Goal: Task Accomplishment & Management: Use online tool/utility

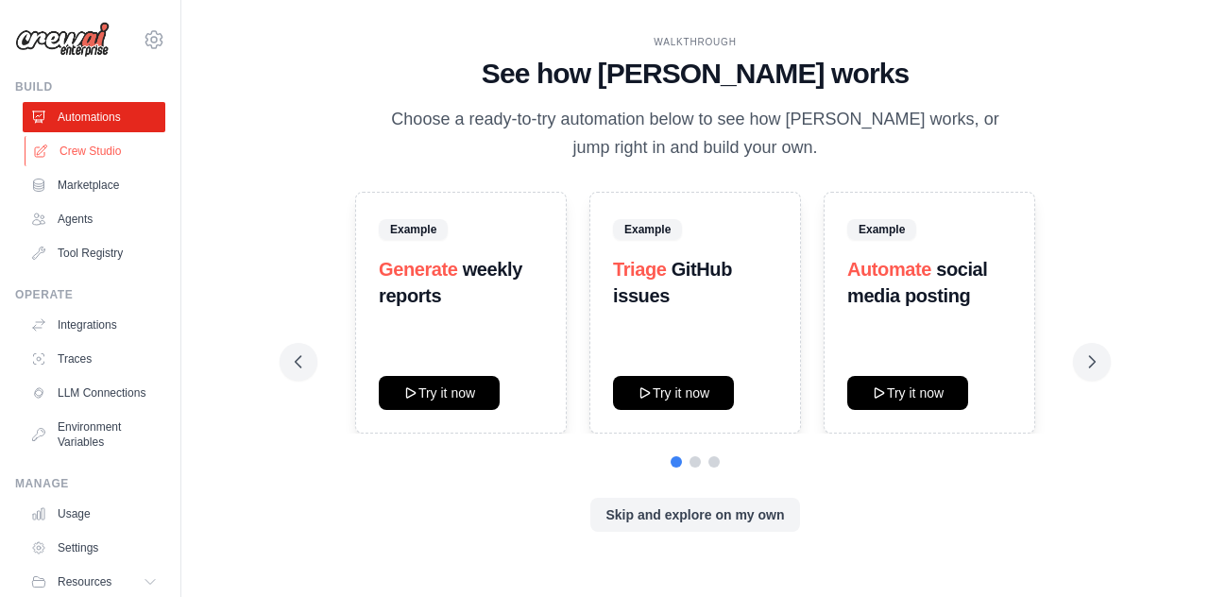
click at [96, 152] on link "Crew Studio" at bounding box center [96, 151] width 143 height 30
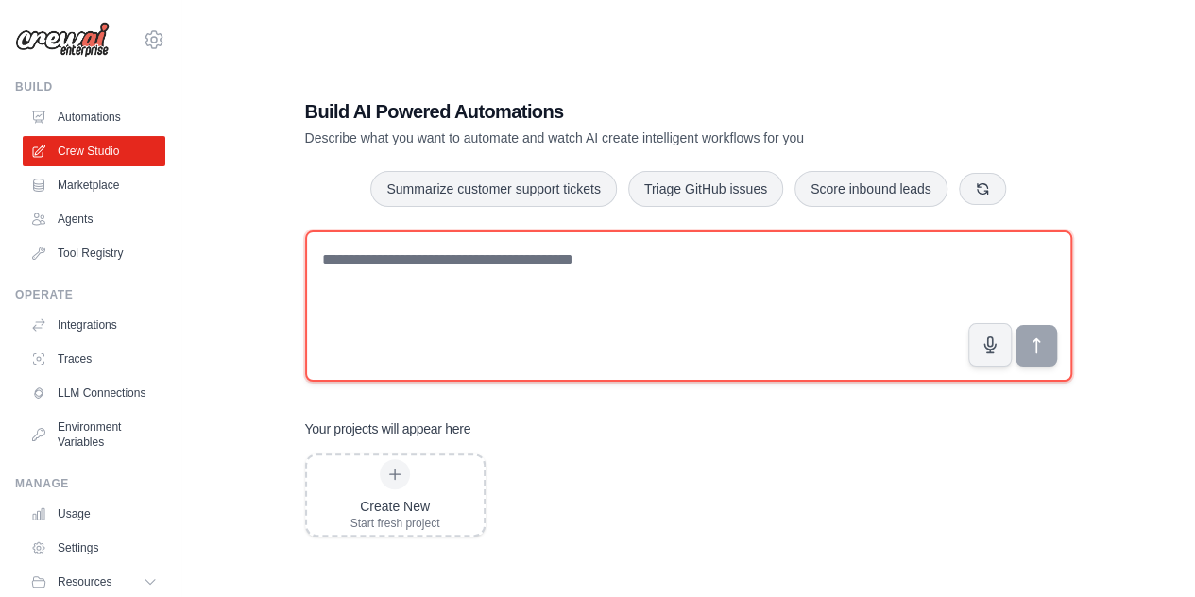
click at [518, 267] on textarea at bounding box center [688, 305] width 767 height 151
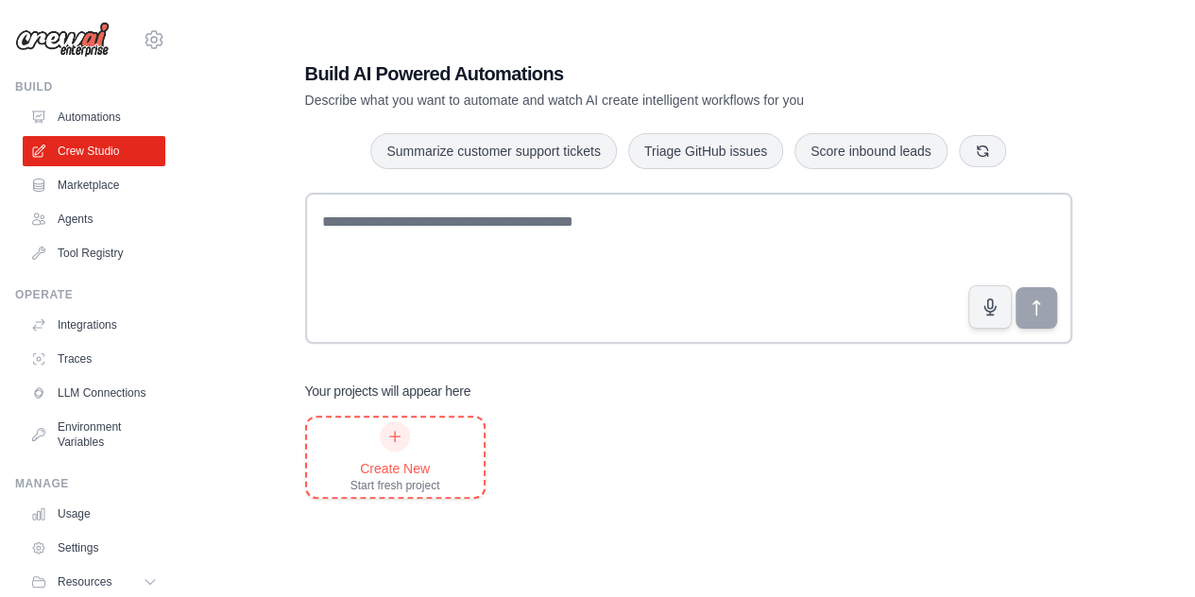
click at [399, 445] on div at bounding box center [395, 436] width 30 height 30
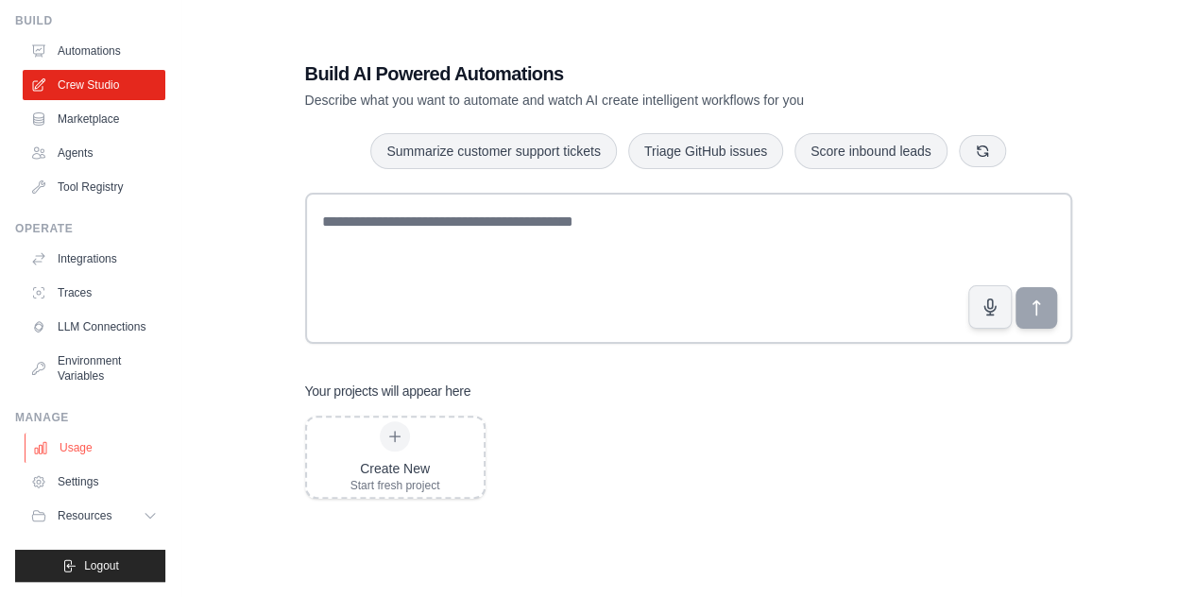
click at [76, 443] on link "Usage" at bounding box center [96, 448] width 143 height 30
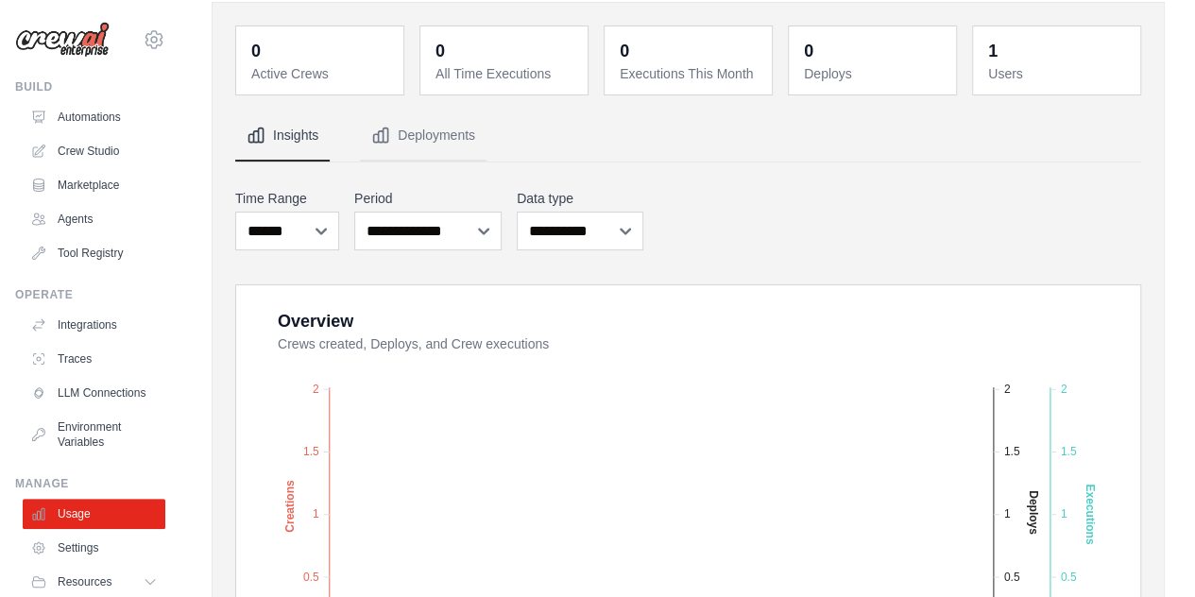
scroll to position [72, 0]
click at [437, 120] on button "Deployments" at bounding box center [423, 137] width 127 height 51
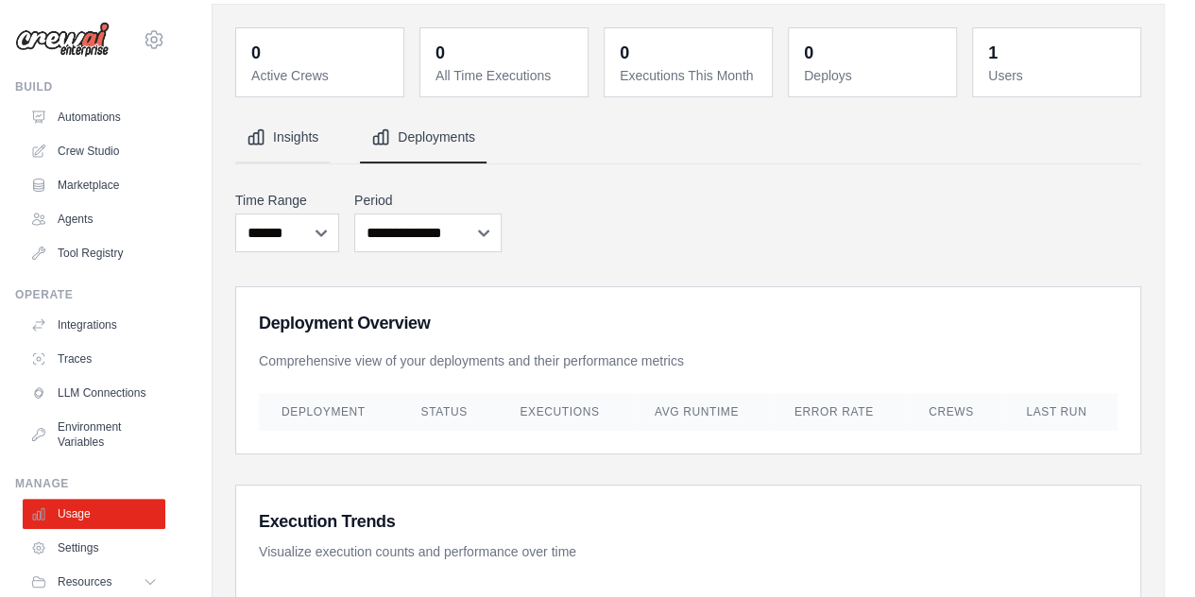
click at [253, 136] on icon "Tabs" at bounding box center [256, 137] width 14 height 14
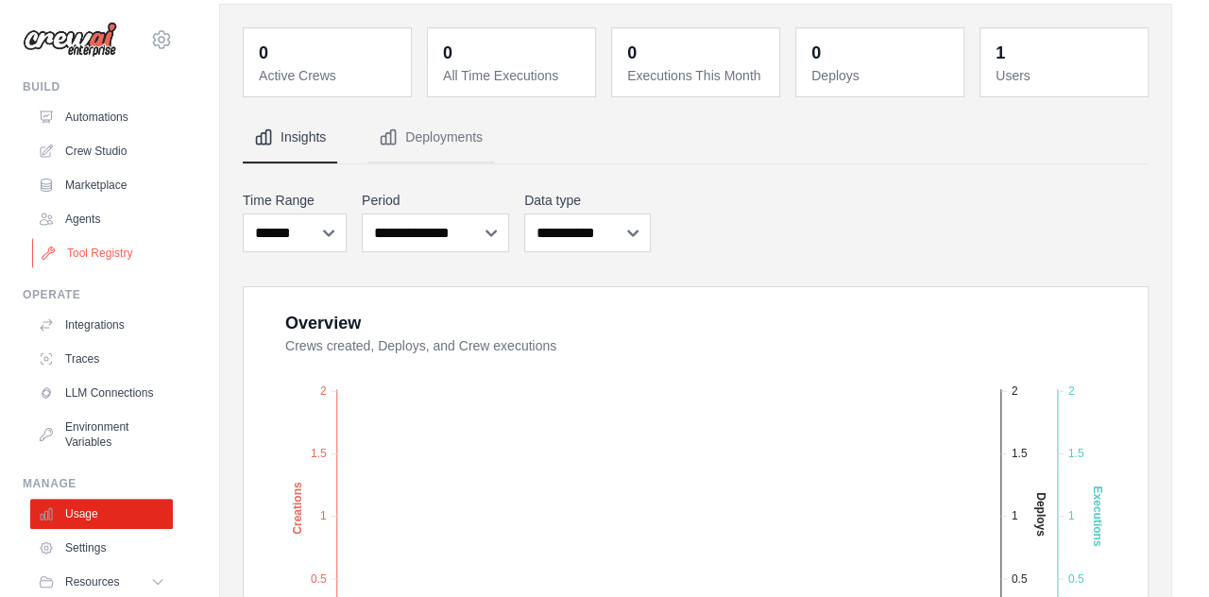
scroll to position [0, 0]
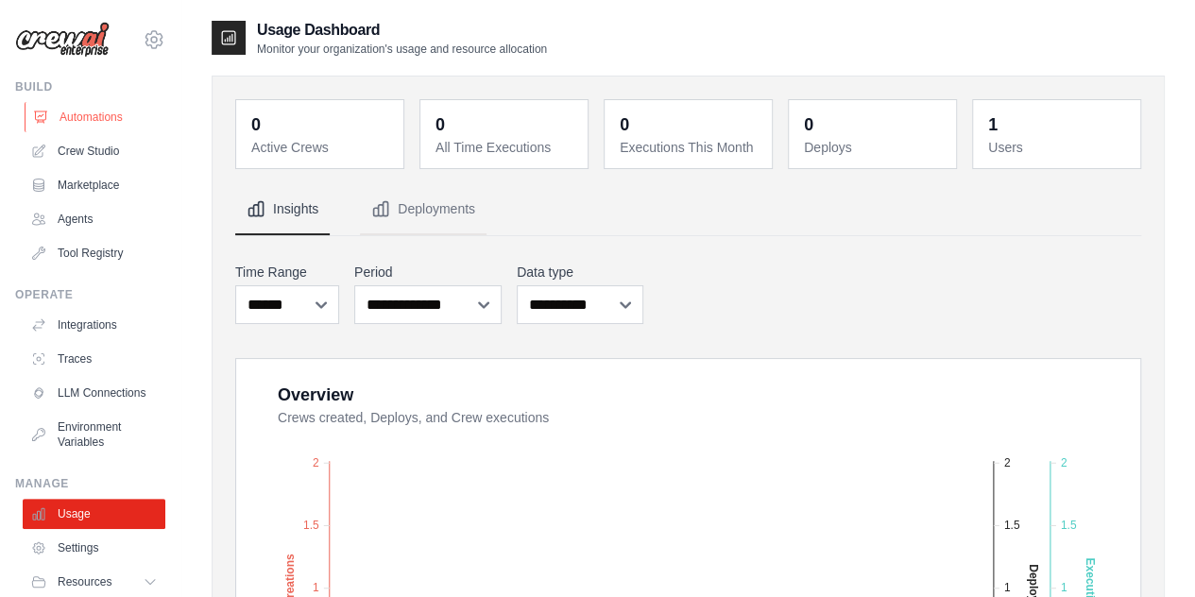
click at [98, 118] on link "Automations" at bounding box center [96, 117] width 143 height 30
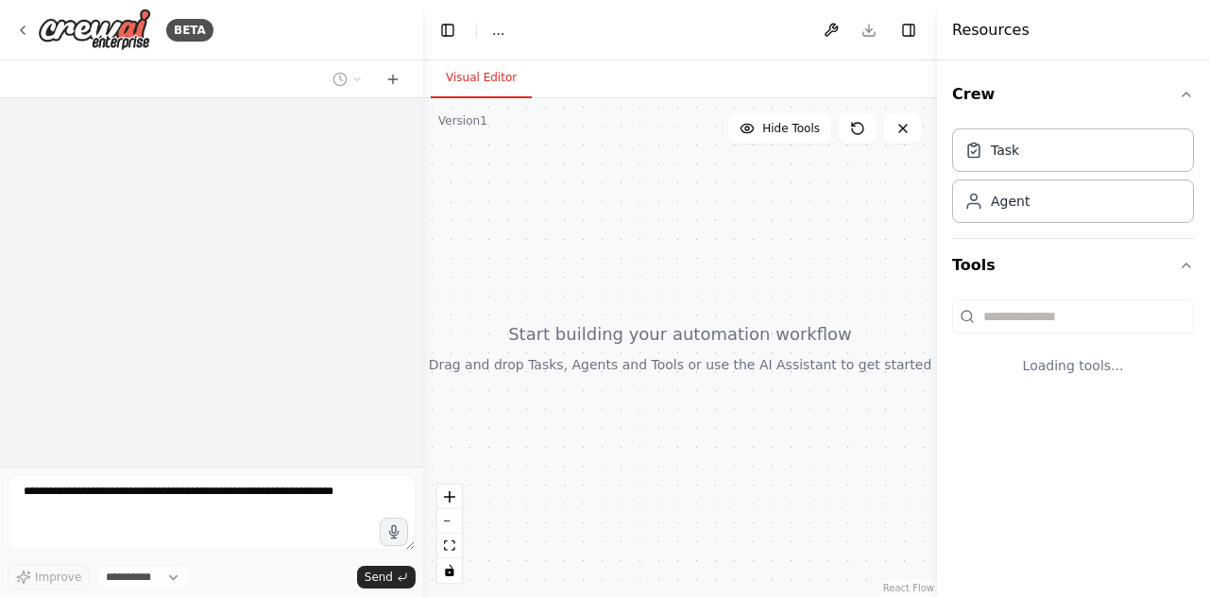
select select "****"
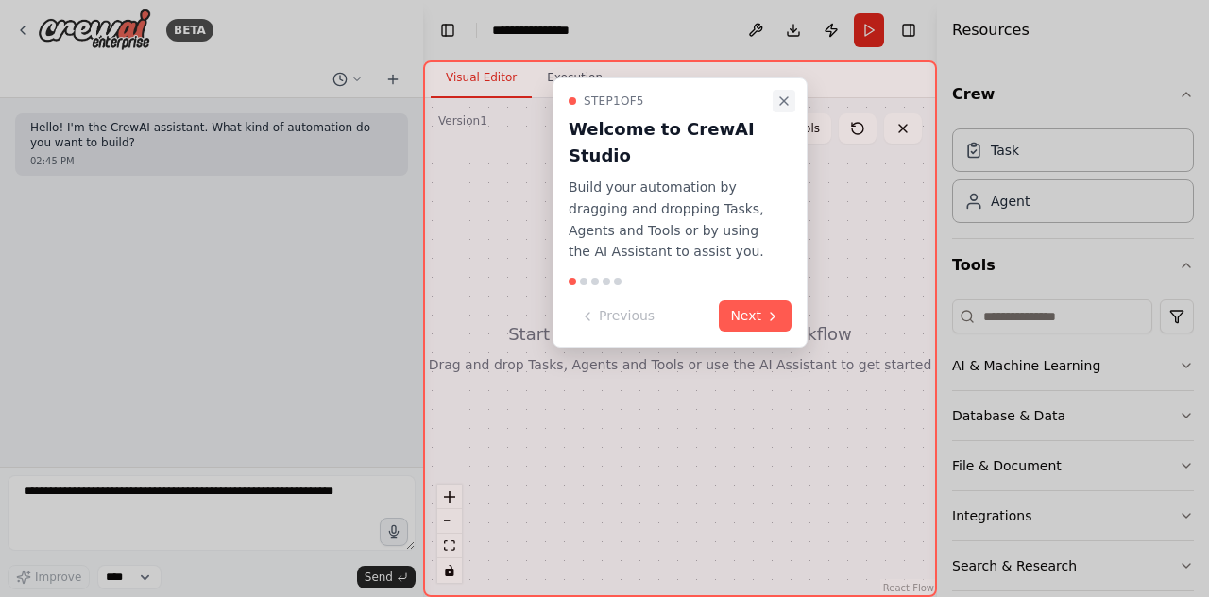
click at [784, 105] on icon "Close walkthrough" at bounding box center [783, 100] width 15 height 15
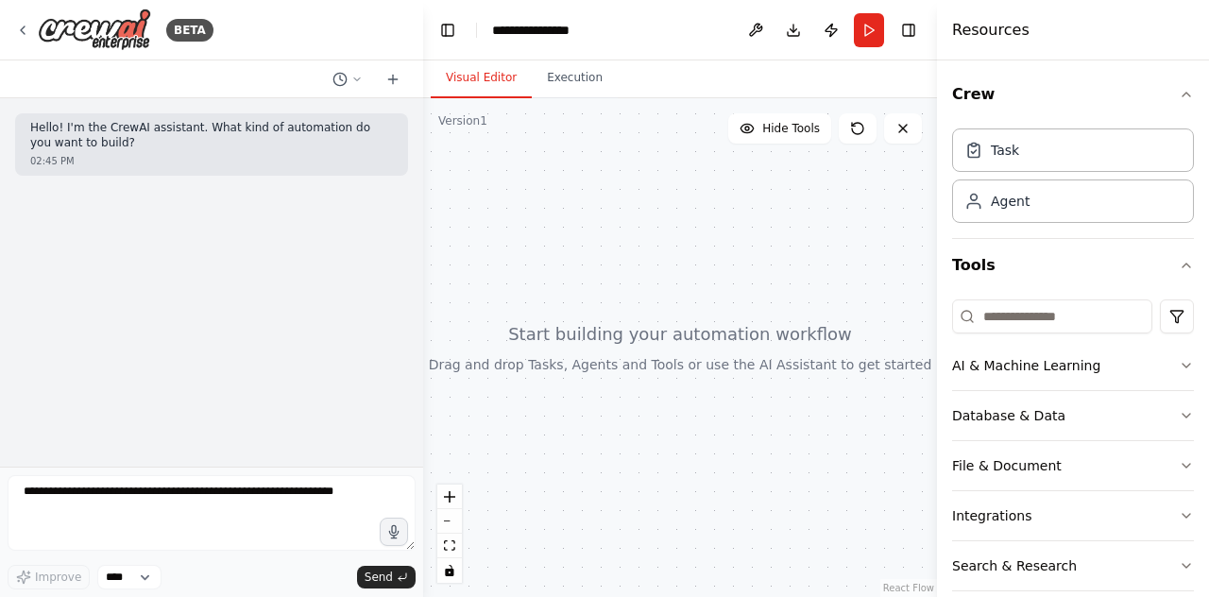
drag, startPoint x: 776, startPoint y: 452, endPoint x: 790, endPoint y: 188, distance: 264.8
click at [790, 188] on div at bounding box center [680, 347] width 514 height 499
click at [1179, 358] on icon "button" at bounding box center [1186, 365] width 15 height 15
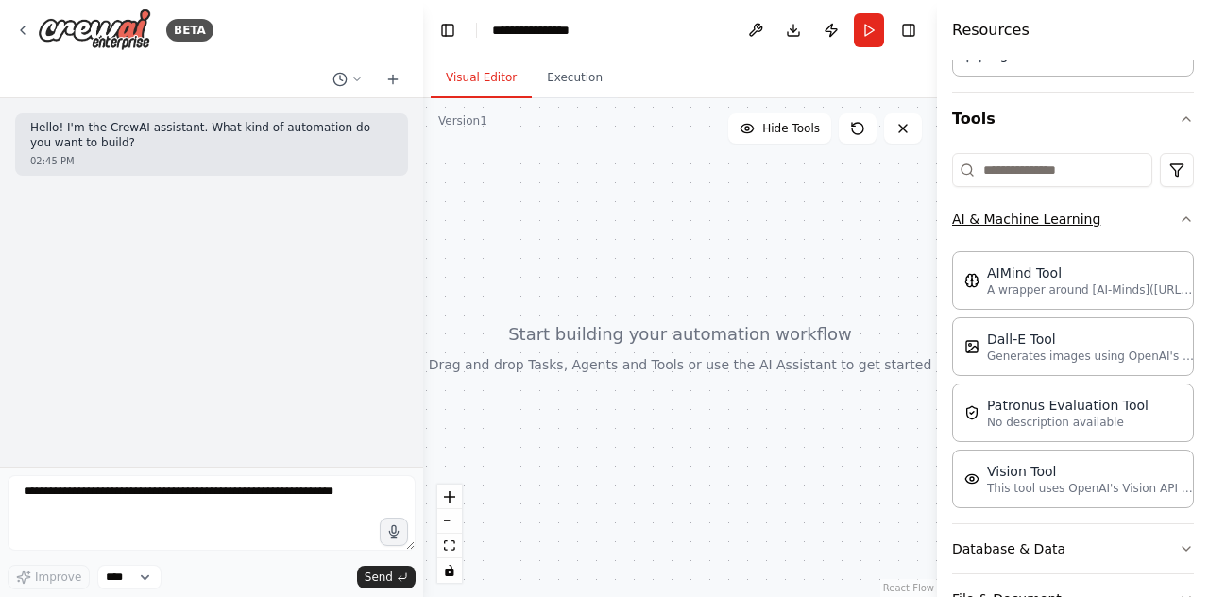
scroll to position [145, 0]
click at [1182, 218] on icon "button" at bounding box center [1186, 220] width 8 height 4
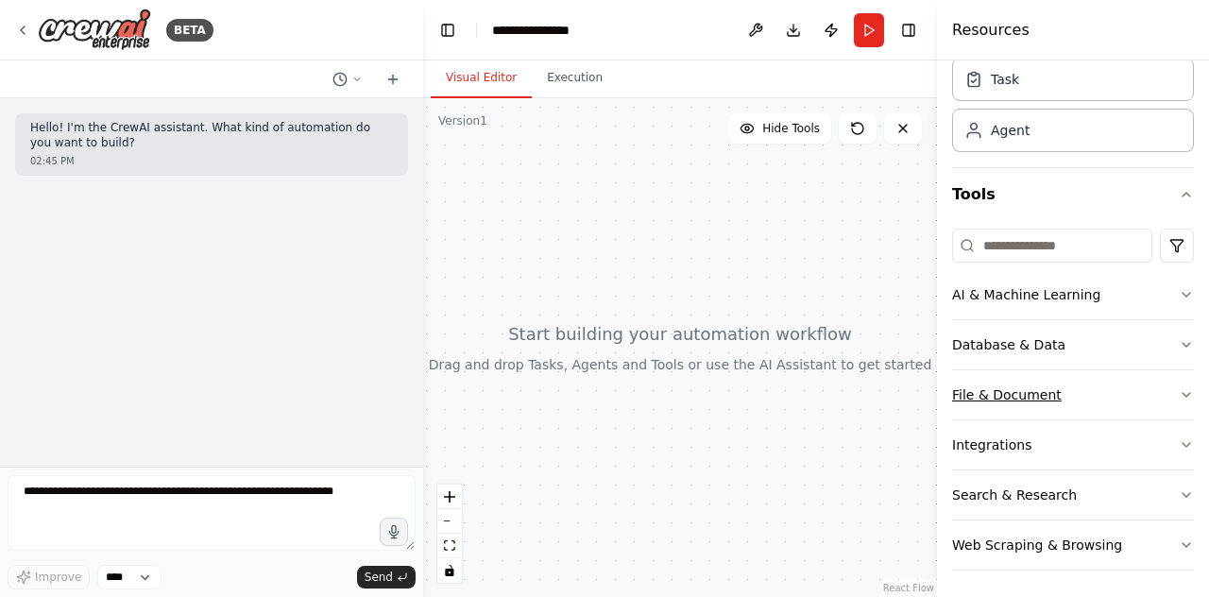
click at [1179, 394] on icon "button" at bounding box center [1186, 394] width 15 height 15
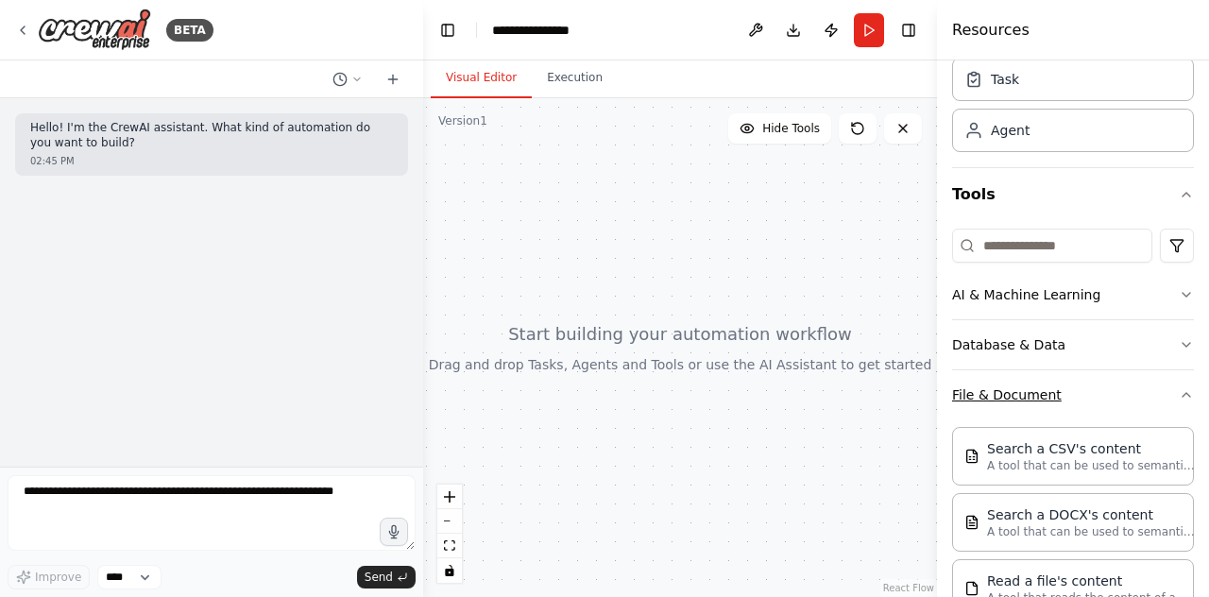
click at [1179, 394] on icon "button" at bounding box center [1186, 394] width 15 height 15
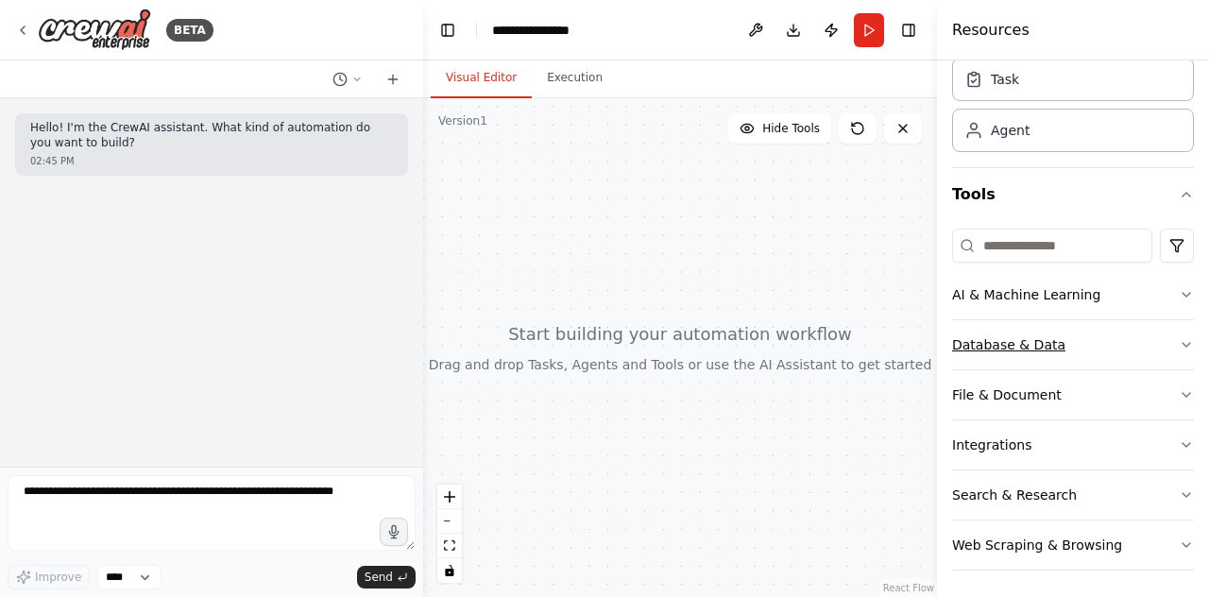
click at [1179, 343] on icon "button" at bounding box center [1186, 344] width 15 height 15
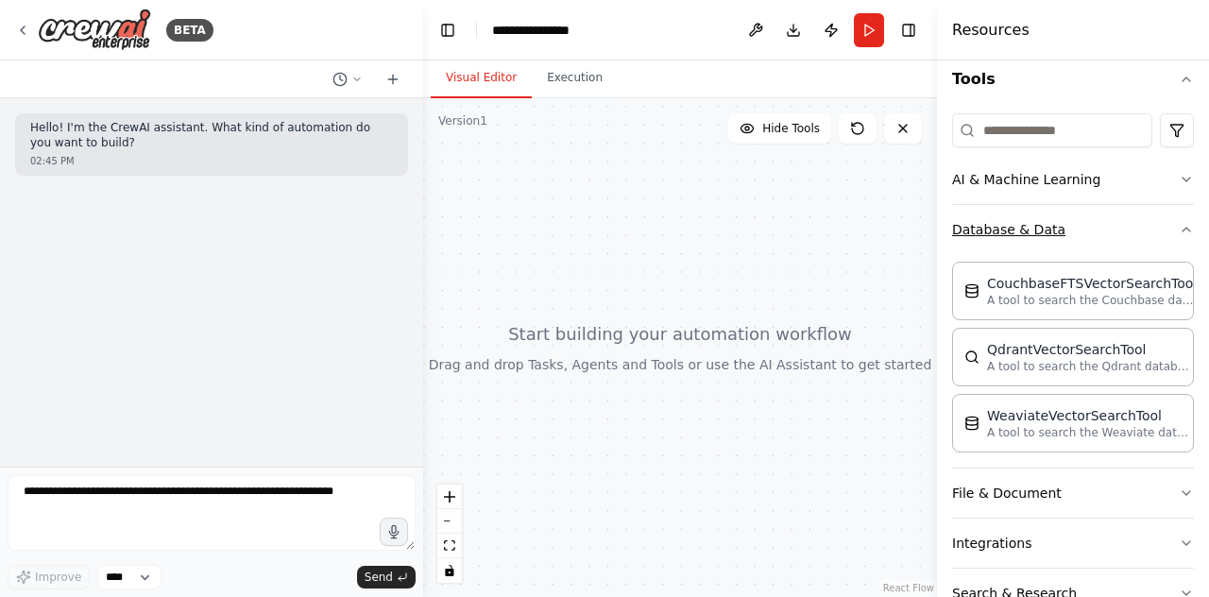
scroll to position [184, 0]
click at [1173, 243] on button "Database & Data" at bounding box center [1073, 231] width 242 height 49
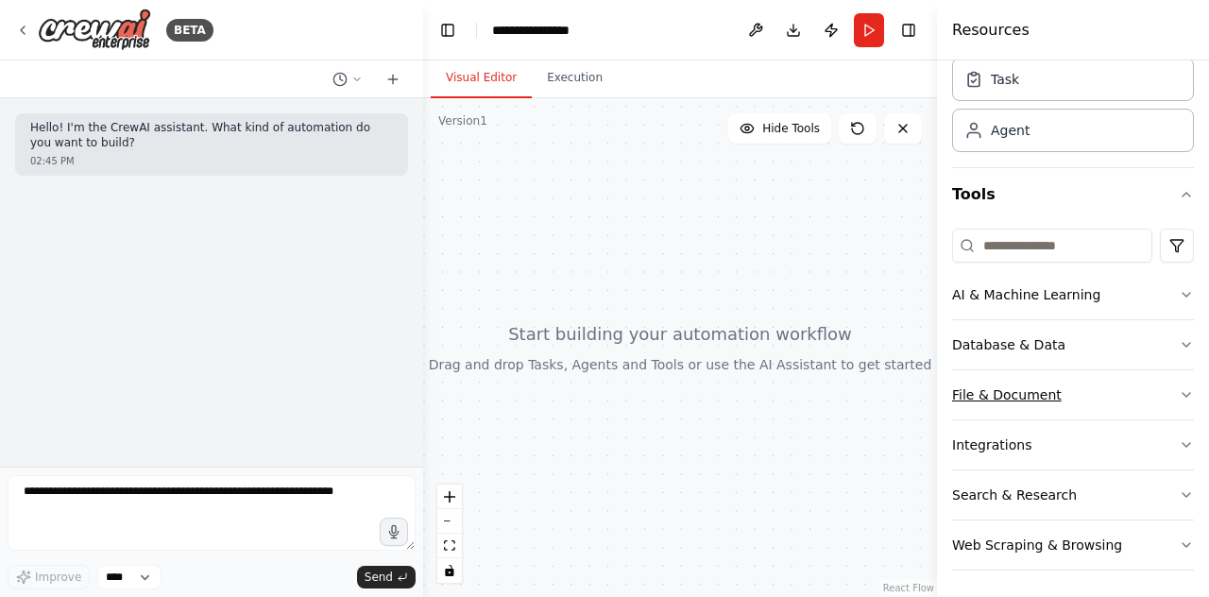
click at [1179, 392] on icon "button" at bounding box center [1186, 394] width 15 height 15
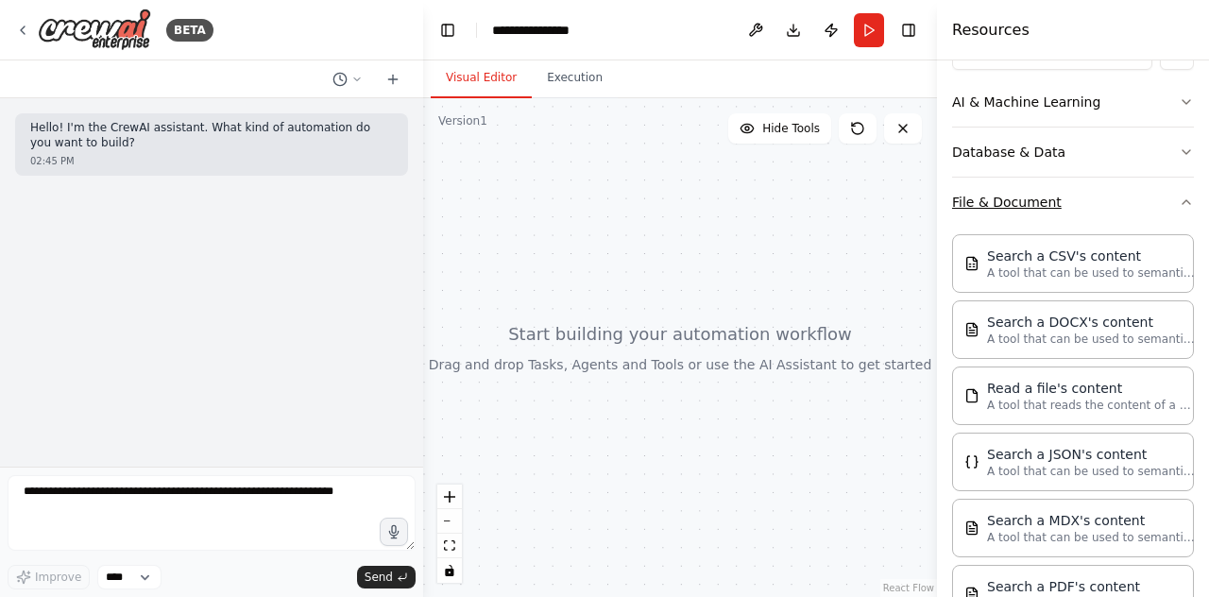
scroll to position [258, 0]
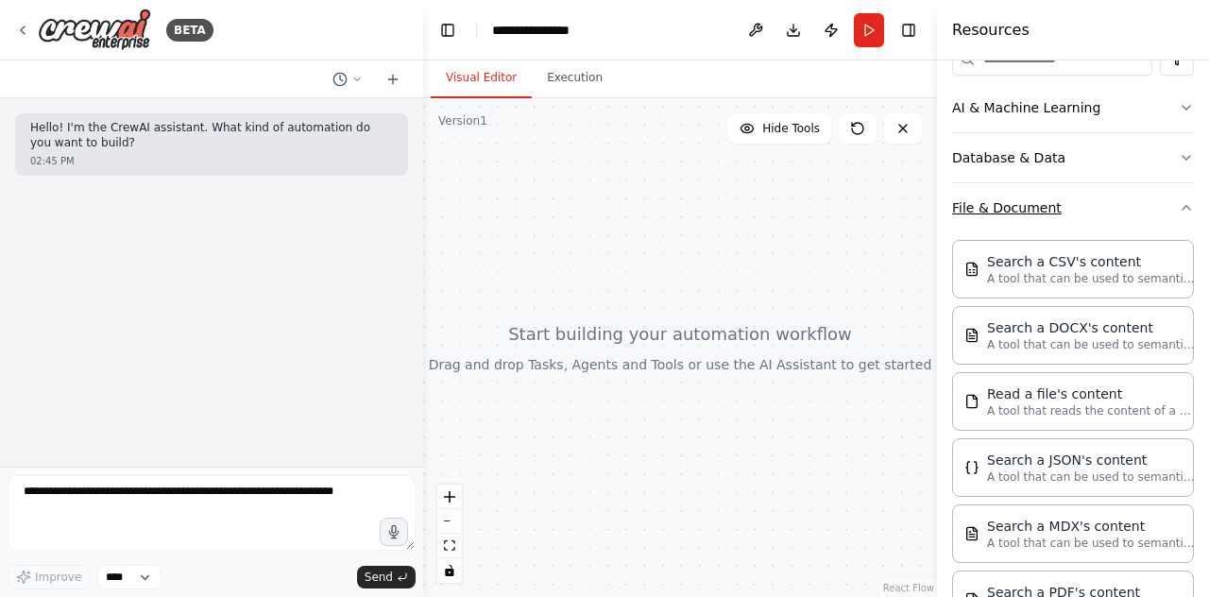
click at [1174, 213] on button "File & Document" at bounding box center [1073, 207] width 242 height 49
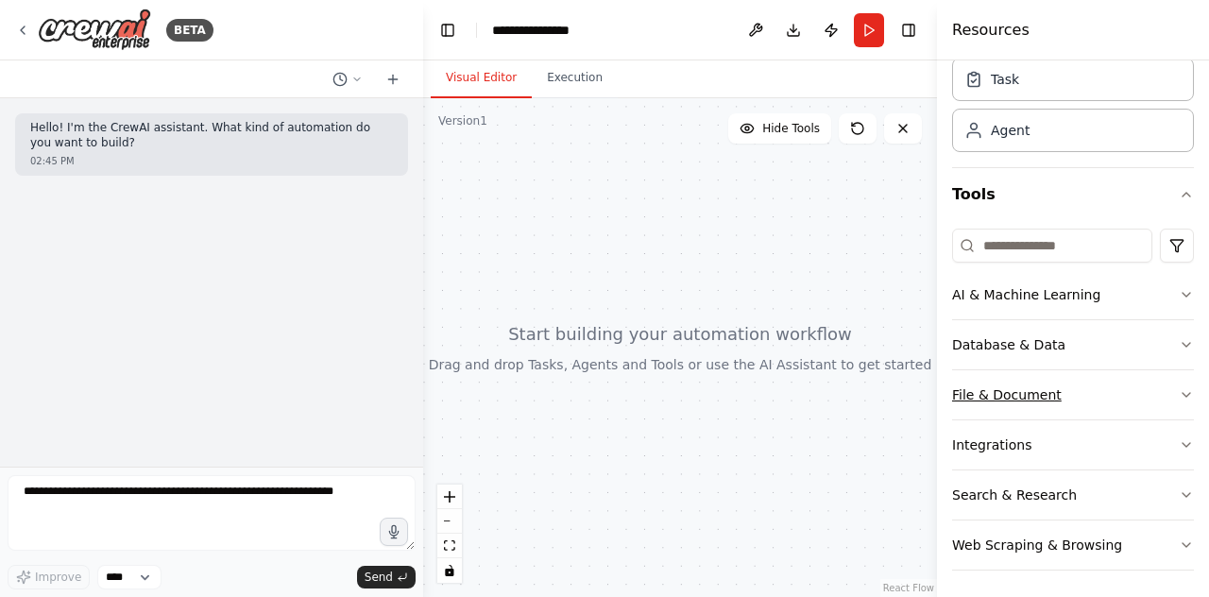
scroll to position [71, 0]
click at [566, 83] on button "Execution" at bounding box center [575, 79] width 86 height 40
click at [473, 81] on button "Visual Editor" at bounding box center [481, 79] width 101 height 40
click at [21, 27] on icon at bounding box center [22, 30] width 15 height 15
